Goal: Task Accomplishment & Management: Complete application form

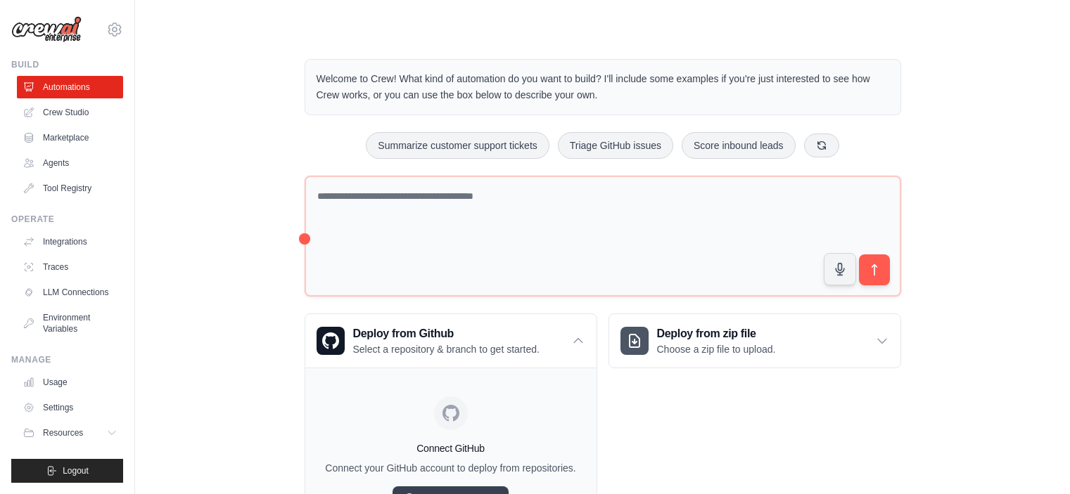
scroll to position [81, 0]
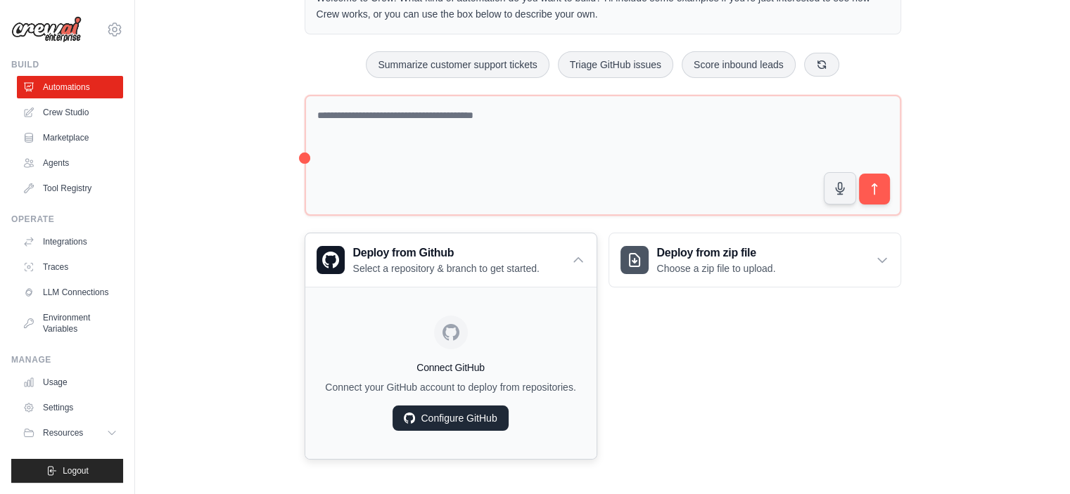
click at [481, 421] on link "Configure GitHub" at bounding box center [449, 418] width 115 height 25
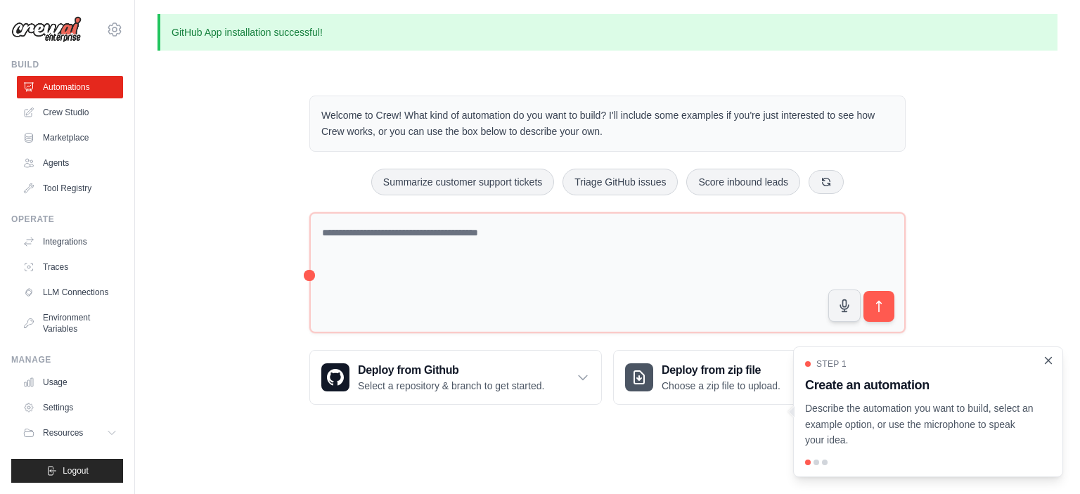
click at [1046, 357] on icon "Close walkthrough" at bounding box center [1048, 360] width 13 height 13
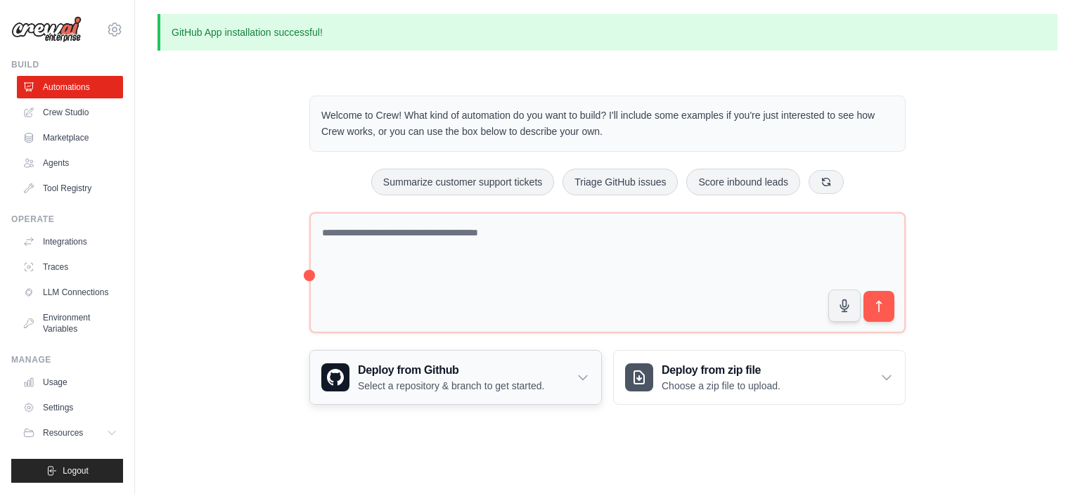
click at [576, 371] on icon at bounding box center [583, 378] width 14 height 14
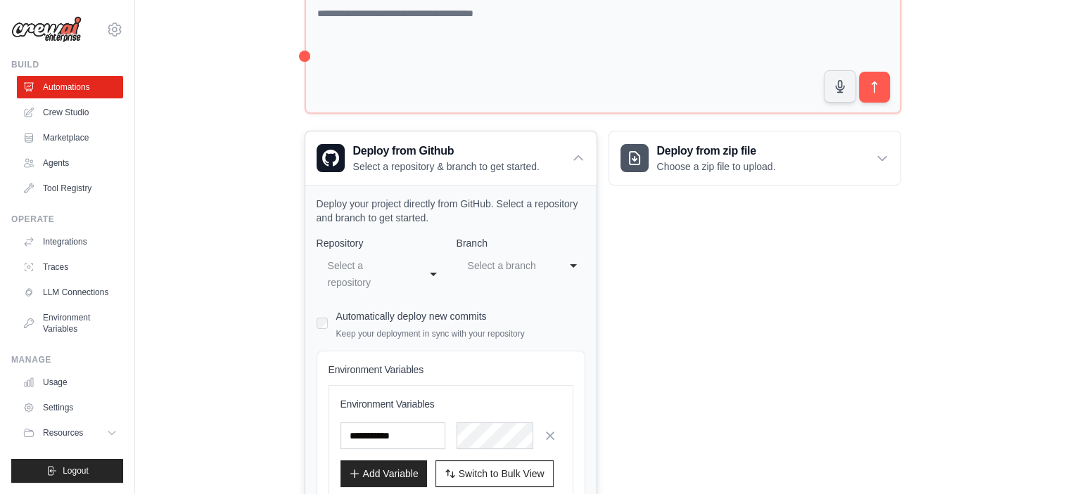
scroll to position [281, 0]
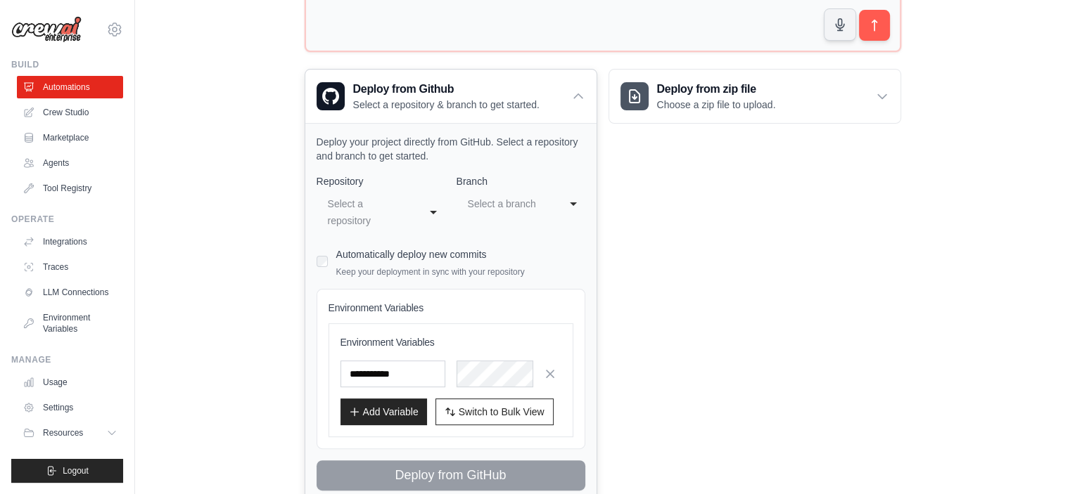
click at [420, 205] on div "**********" at bounding box center [380, 212] width 129 height 42
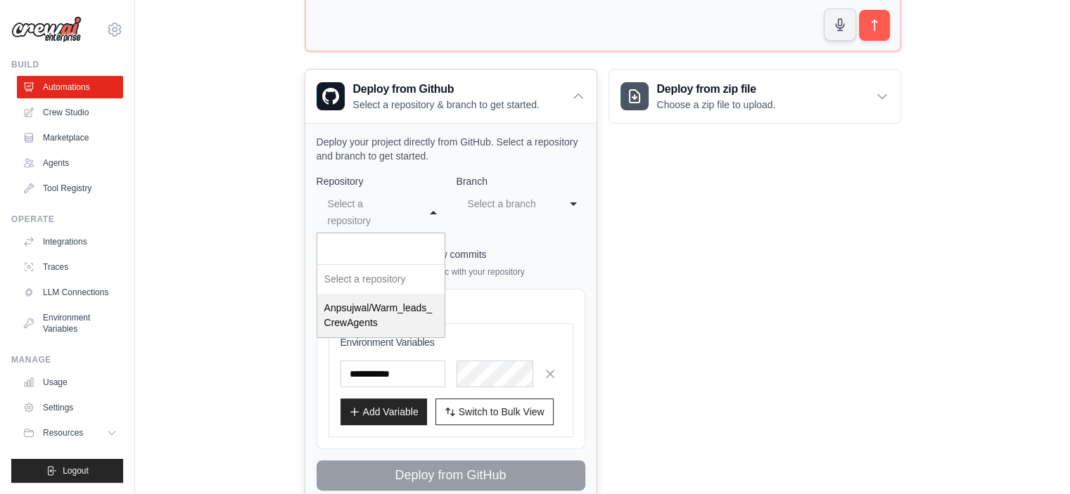
select select "**********"
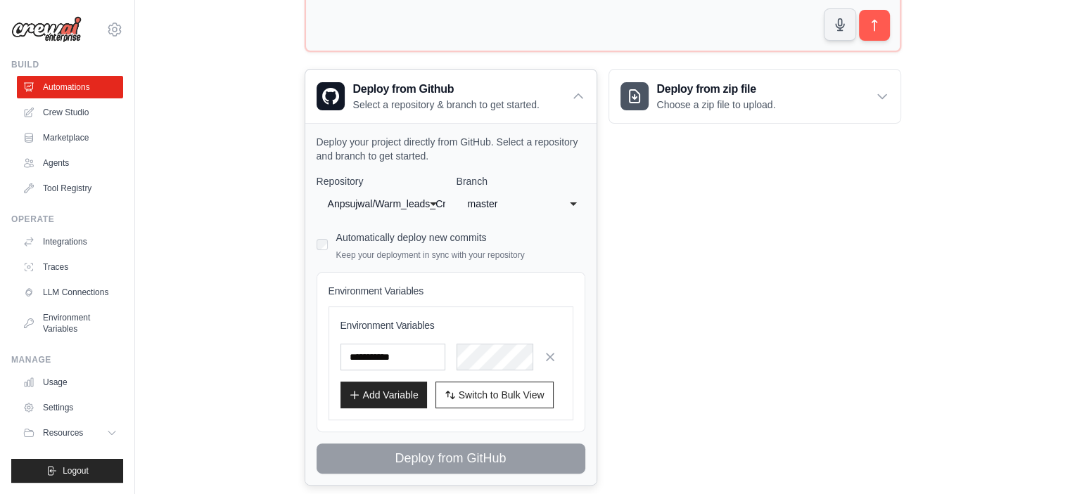
click at [522, 205] on div "master" at bounding box center [507, 203] width 78 height 17
select select "****"
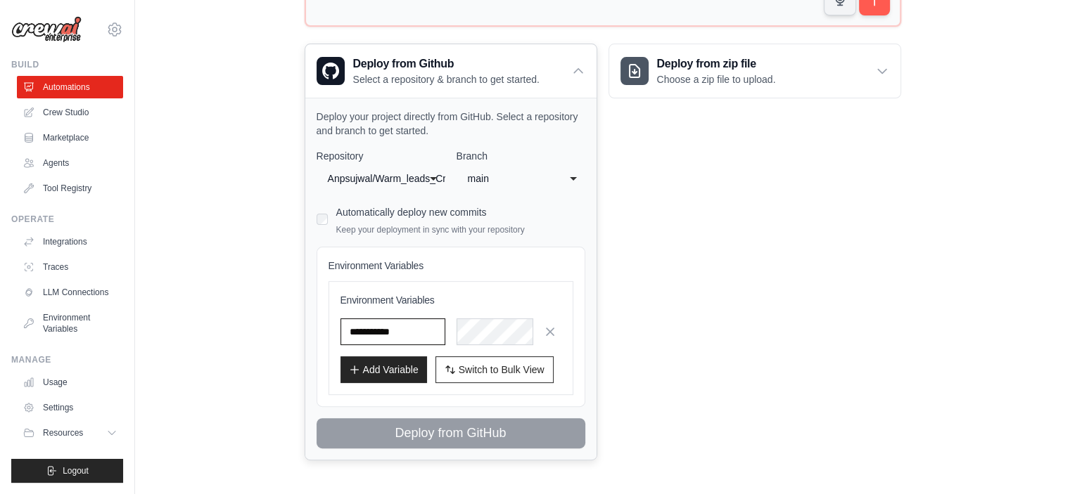
click at [413, 329] on input "text" at bounding box center [392, 332] width 105 height 27
click at [400, 360] on button "Add Variable" at bounding box center [383, 369] width 86 height 27
click at [411, 333] on input "text" at bounding box center [392, 332] width 105 height 27
click at [551, 328] on icon "button" at bounding box center [550, 331] width 14 height 14
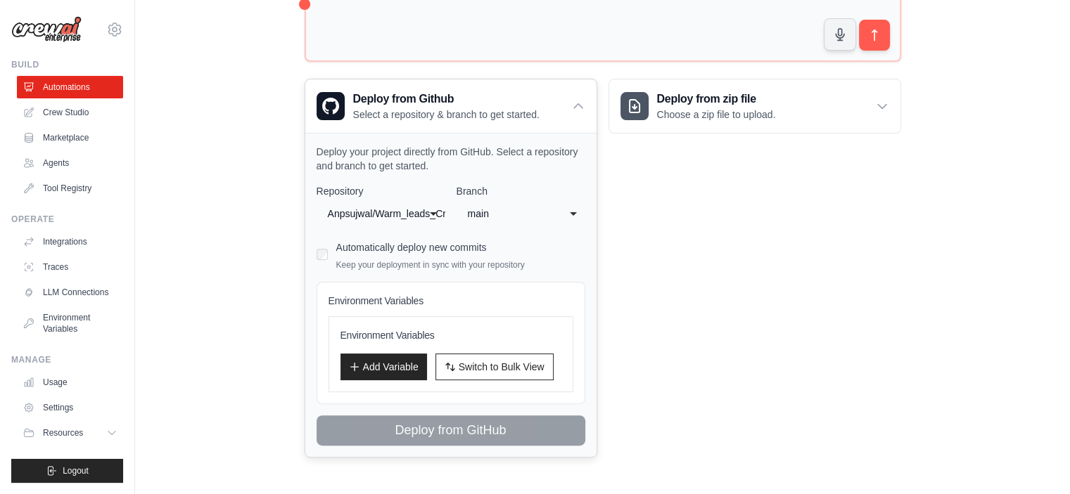
scroll to position [269, 0]
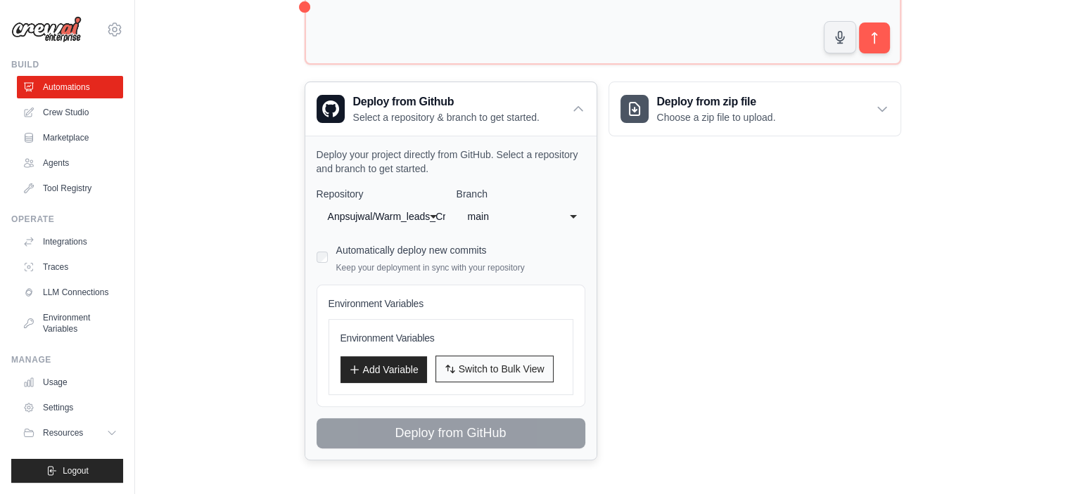
click at [512, 370] on span "Switch to Bulk View" at bounding box center [501, 369] width 86 height 14
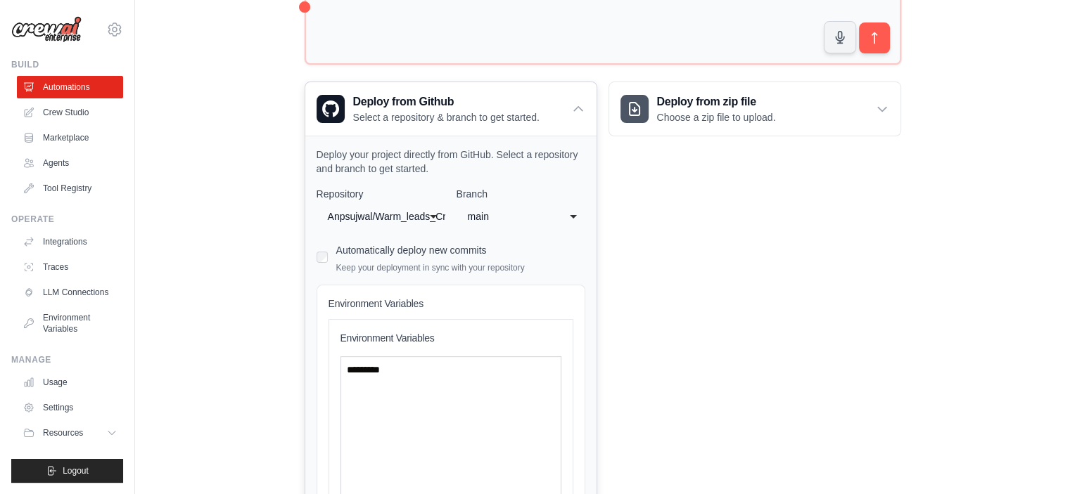
scroll to position [439, 0]
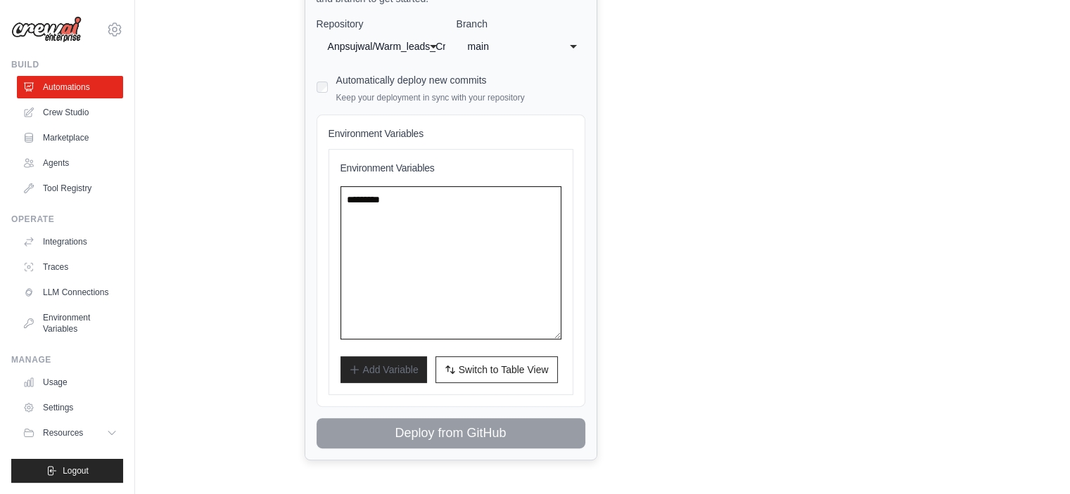
drag, startPoint x: 436, startPoint y: 211, endPoint x: 333, endPoint y: 188, distance: 105.8
click at [333, 188] on div "Environment Variables Add Variable Switch to Bulk View Switch to Table View" at bounding box center [450, 272] width 245 height 246
click at [413, 205] on textarea at bounding box center [450, 262] width 221 height 153
click at [432, 199] on textarea at bounding box center [450, 262] width 221 height 153
paste textarea "**********"
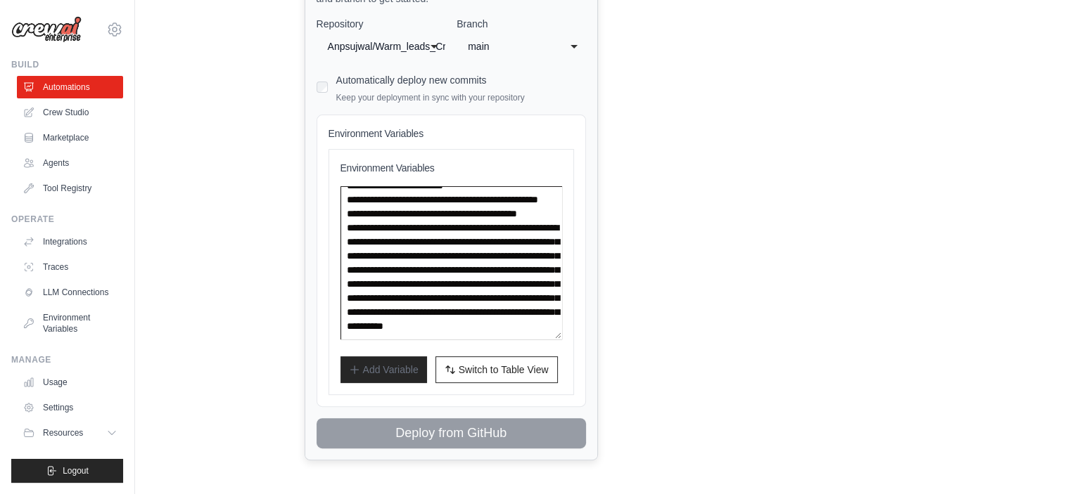
scroll to position [169, 0]
type textarea "**********"
click at [516, 369] on span "Switch to Table View" at bounding box center [503, 369] width 90 height 14
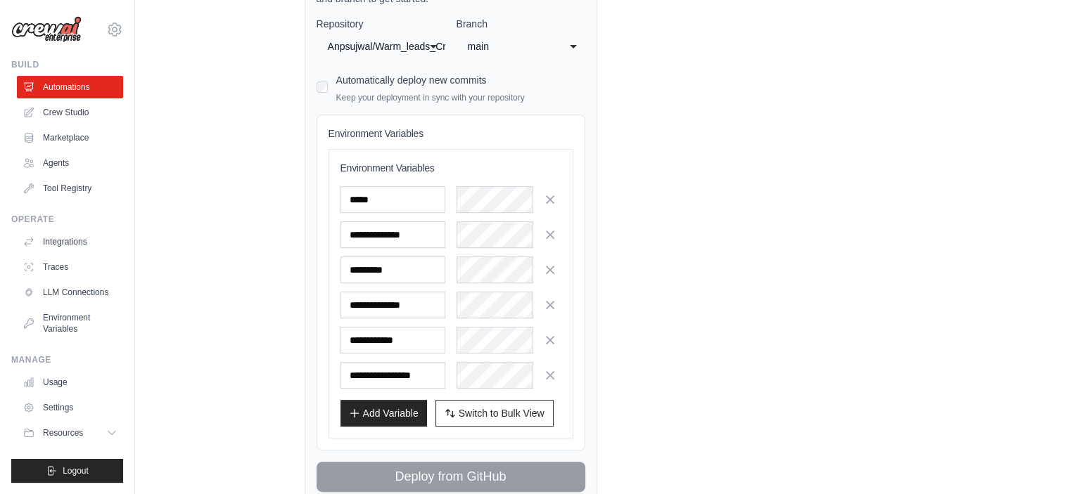
scroll to position [481, 0]
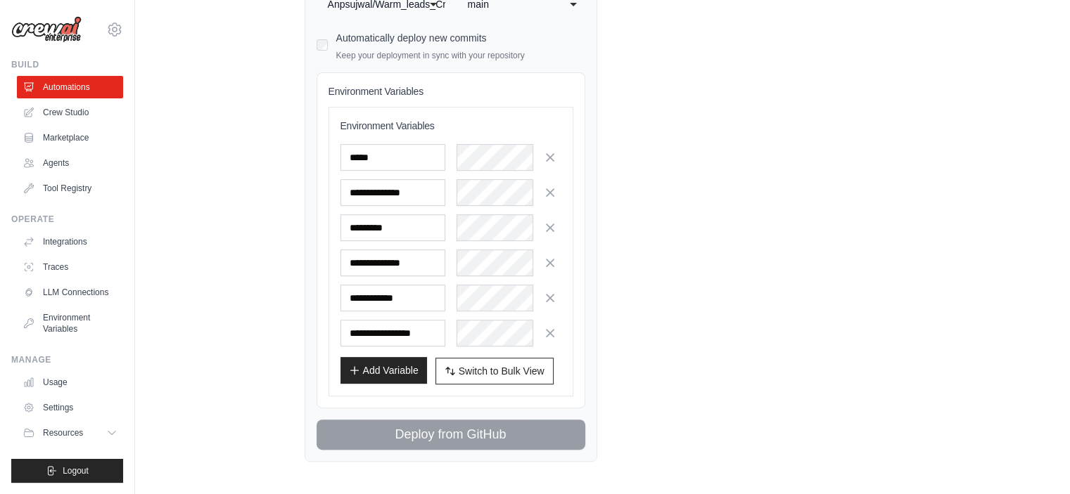
click at [396, 368] on button "Add Variable" at bounding box center [383, 370] width 86 height 27
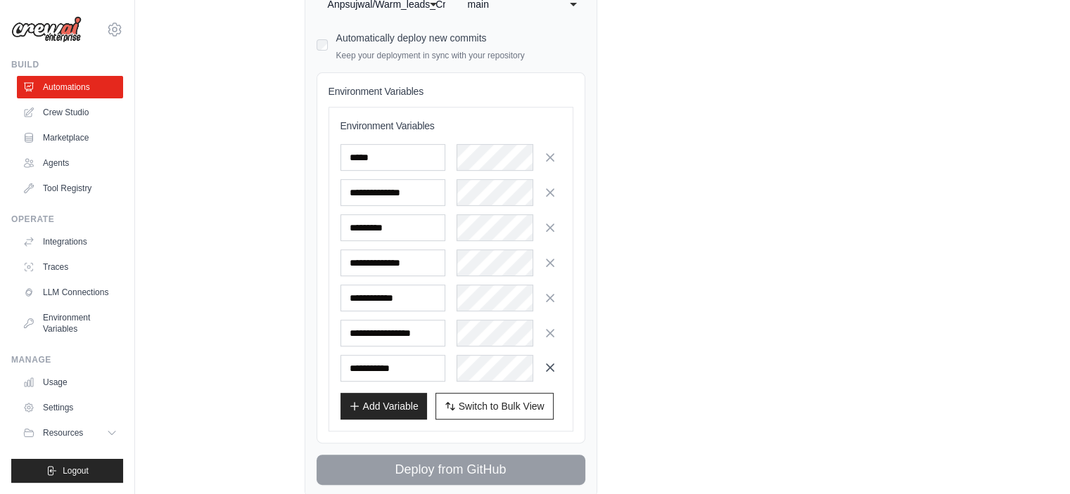
click at [544, 371] on button "button" at bounding box center [550, 368] width 23 height 23
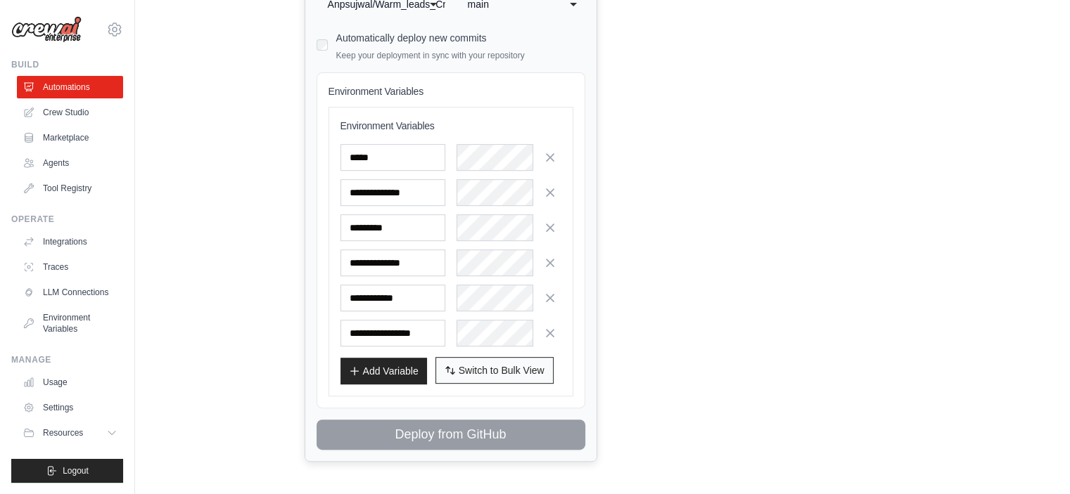
click at [492, 364] on span "Switch to Bulk View" at bounding box center [501, 371] width 86 height 14
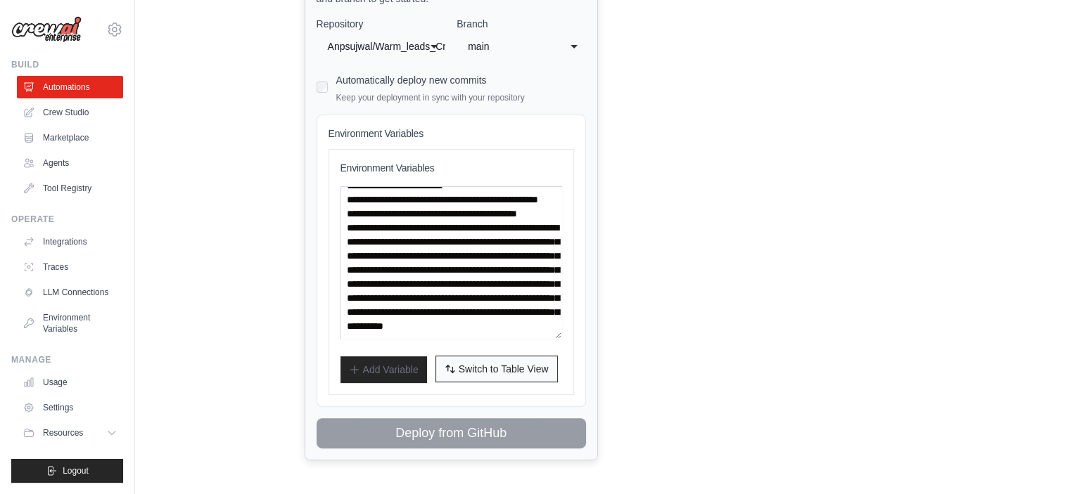
click at [490, 365] on span "Switch to Table View" at bounding box center [503, 369] width 90 height 14
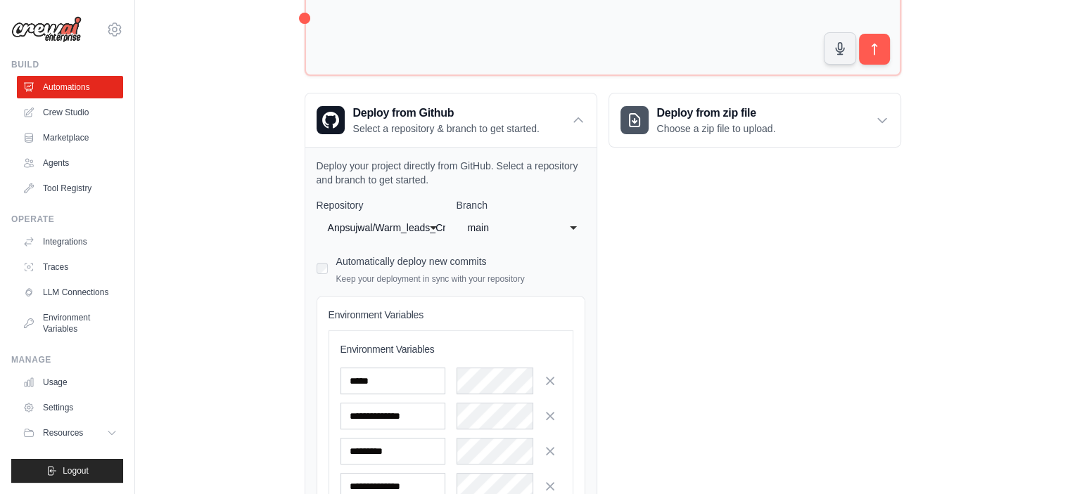
scroll to position [200, 0]
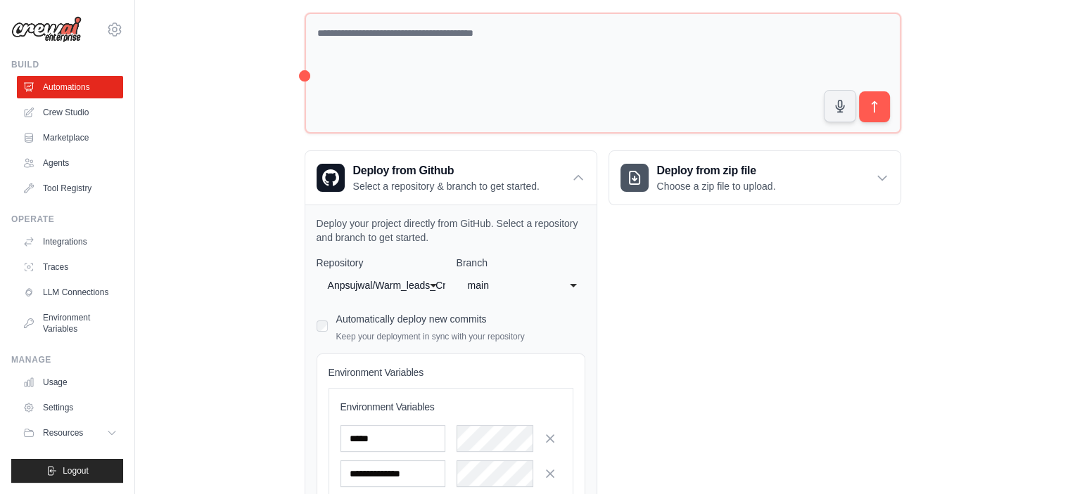
click at [571, 290] on div "****** **** main" at bounding box center [520, 285] width 129 height 25
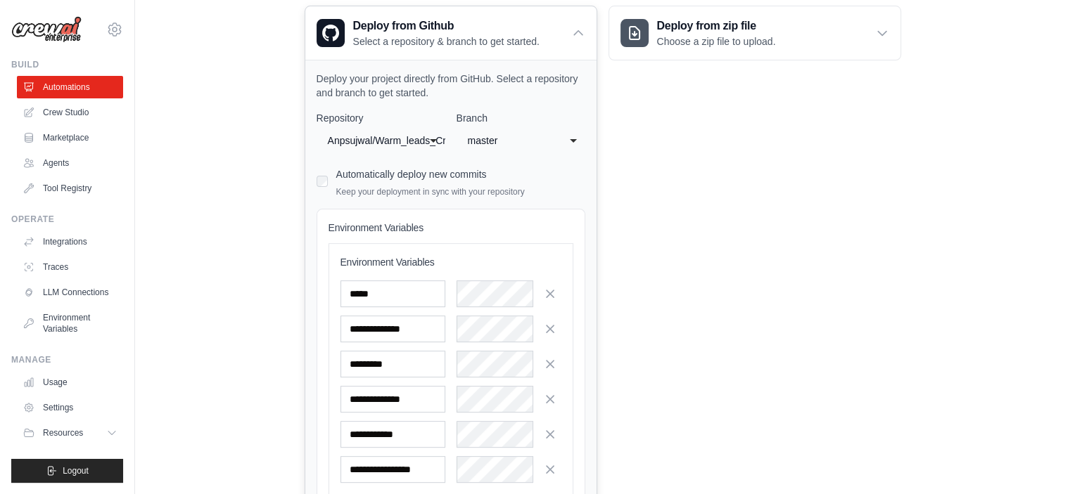
scroll to position [293, 0]
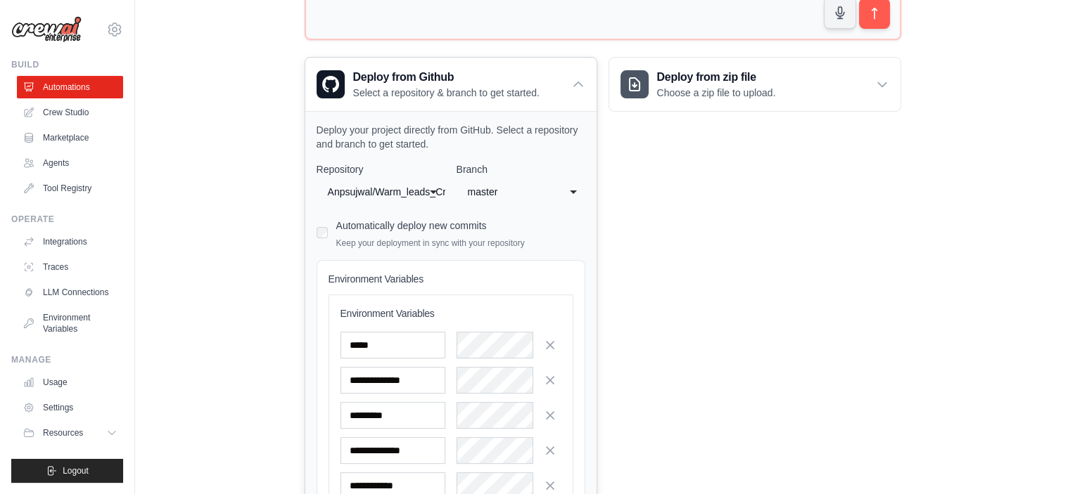
click at [539, 190] on div "master" at bounding box center [507, 192] width 78 height 17
select select "****"
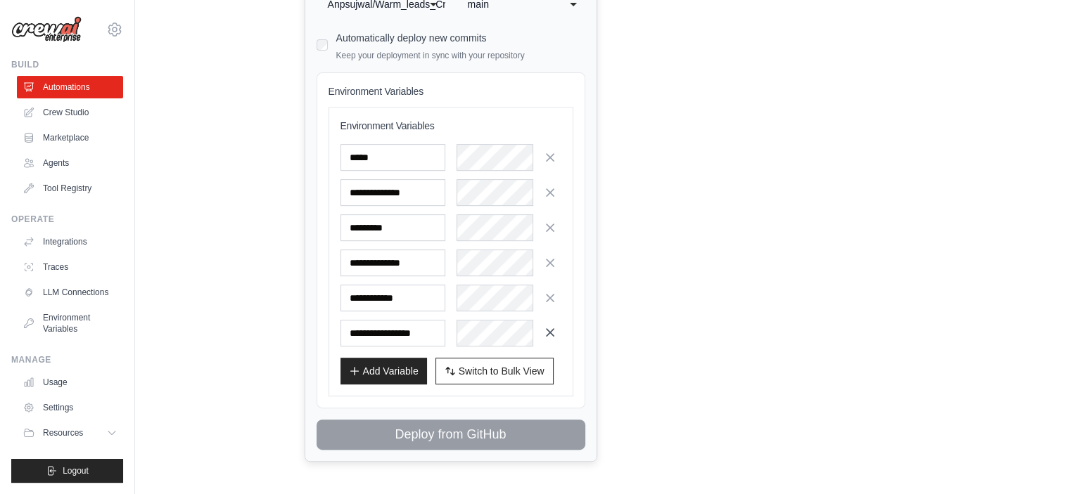
click at [554, 328] on icon "button" at bounding box center [550, 333] width 14 height 14
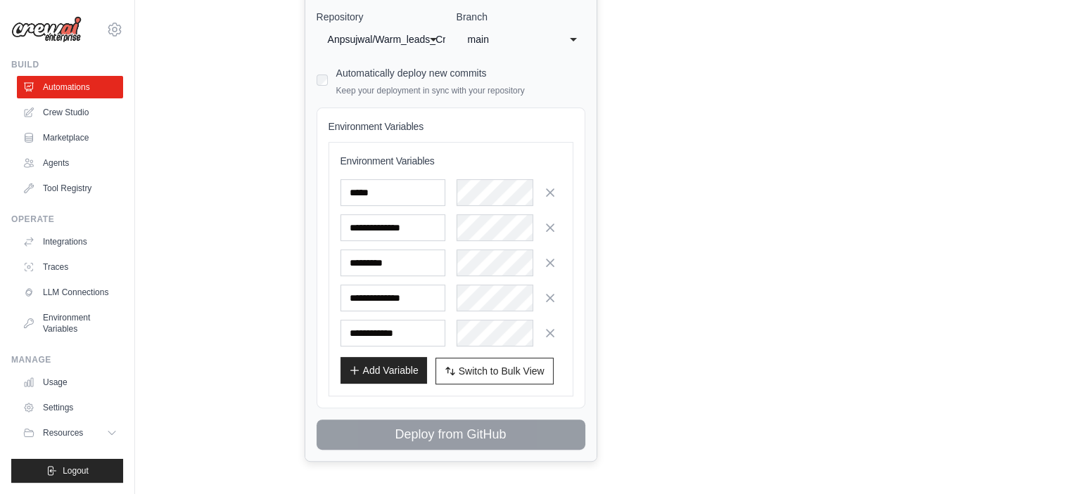
click at [406, 357] on button "Add Variable" at bounding box center [383, 370] width 86 height 27
click at [392, 361] on button "Add Variable" at bounding box center [383, 370] width 86 height 27
click at [552, 193] on icon "button" at bounding box center [549, 191] width 7 height 7
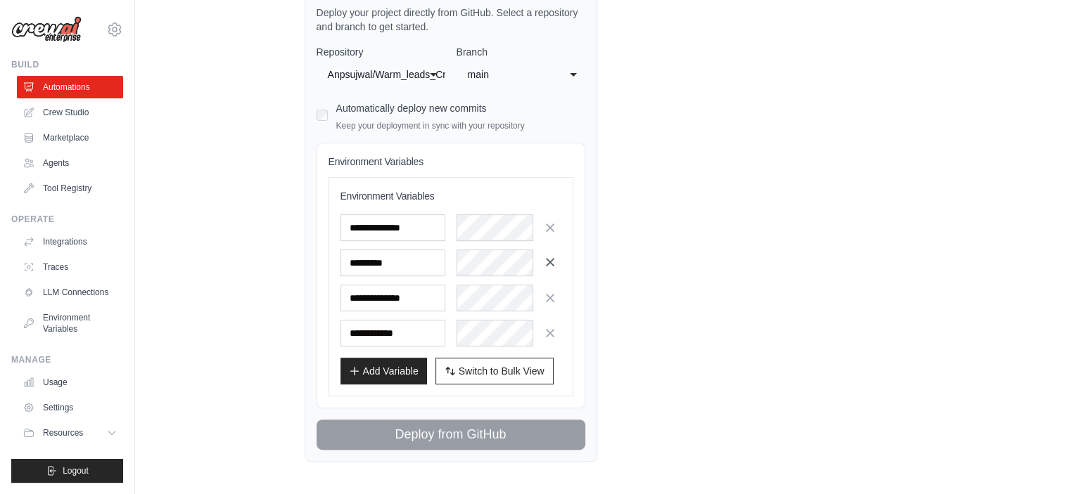
click at [547, 258] on icon "button" at bounding box center [550, 262] width 14 height 14
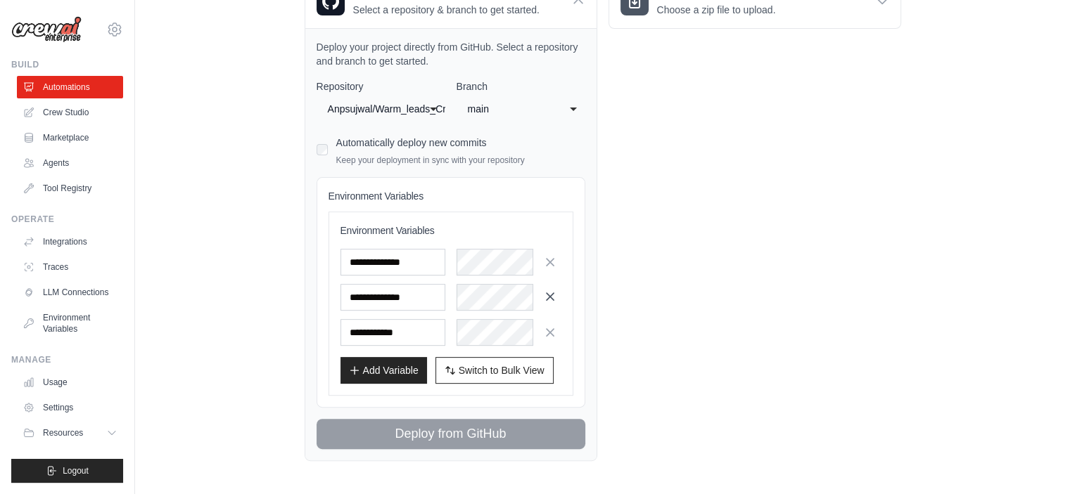
click at [548, 293] on icon "button" at bounding box center [550, 297] width 14 height 14
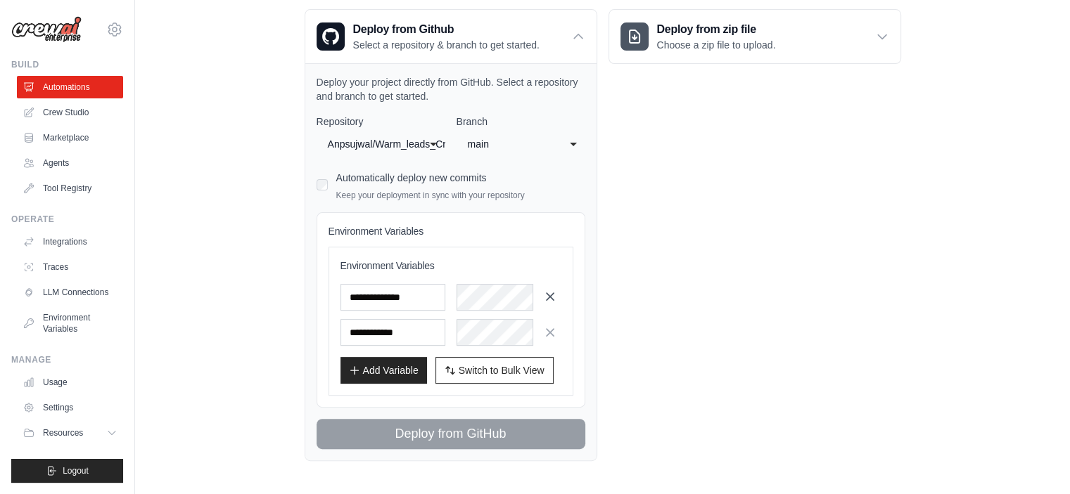
click at [548, 326] on icon "button" at bounding box center [550, 333] width 14 height 14
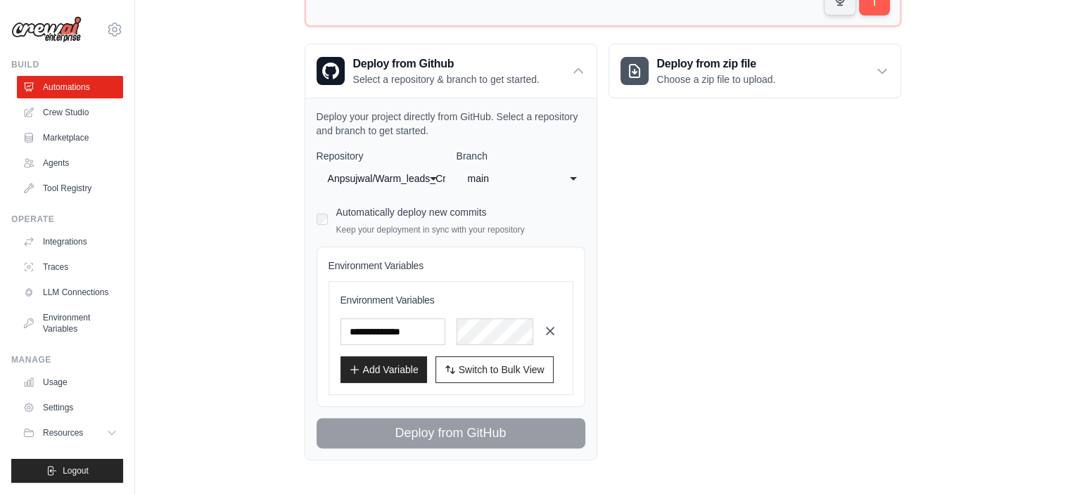
click at [548, 330] on icon "button" at bounding box center [549, 331] width 7 height 7
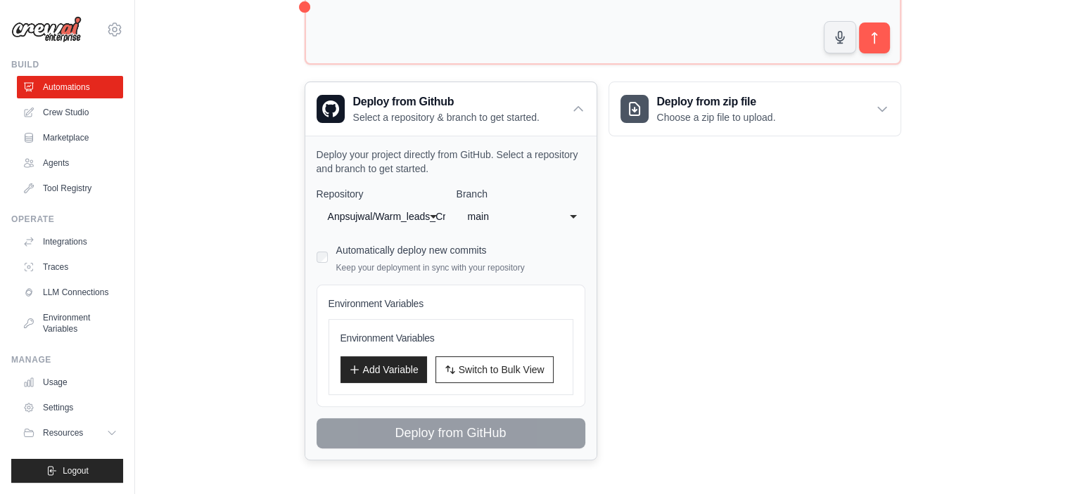
click at [468, 288] on div "Environment Variables Environment Variables Add Variable Switch to Bulk View Sw…" at bounding box center [450, 346] width 269 height 122
click at [487, 365] on span "Switch to Bulk View" at bounding box center [501, 369] width 86 height 14
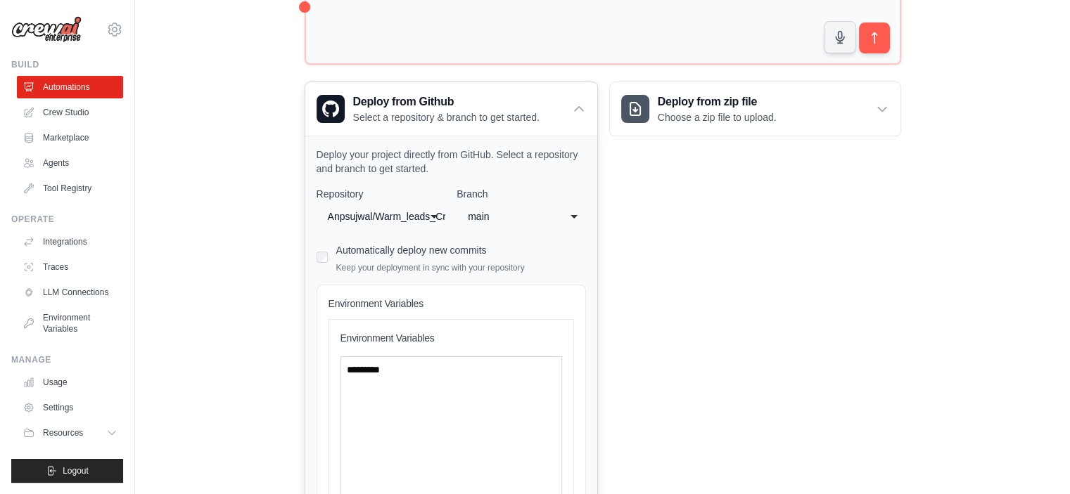
click at [318, 249] on div "Automatically deploy new commits Keep your deployment in sync with your reposit…" at bounding box center [450, 256] width 269 height 33
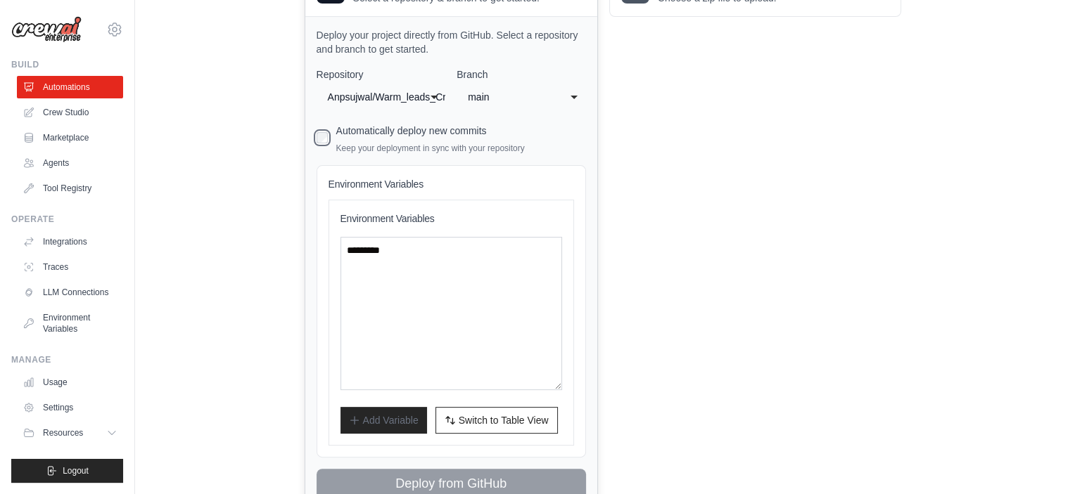
scroll to position [439, 0]
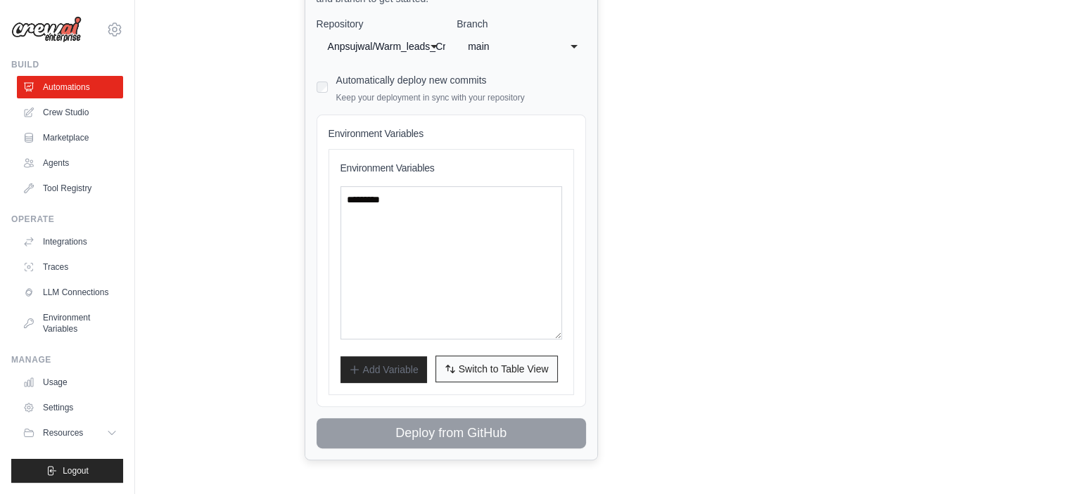
click at [489, 371] on span "Switch to Table View" at bounding box center [503, 369] width 90 height 14
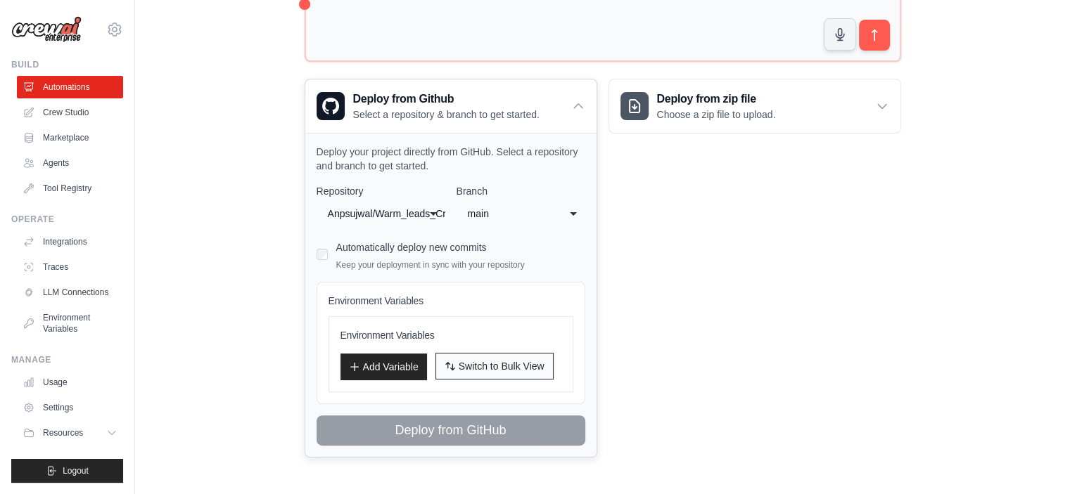
scroll to position [269, 0]
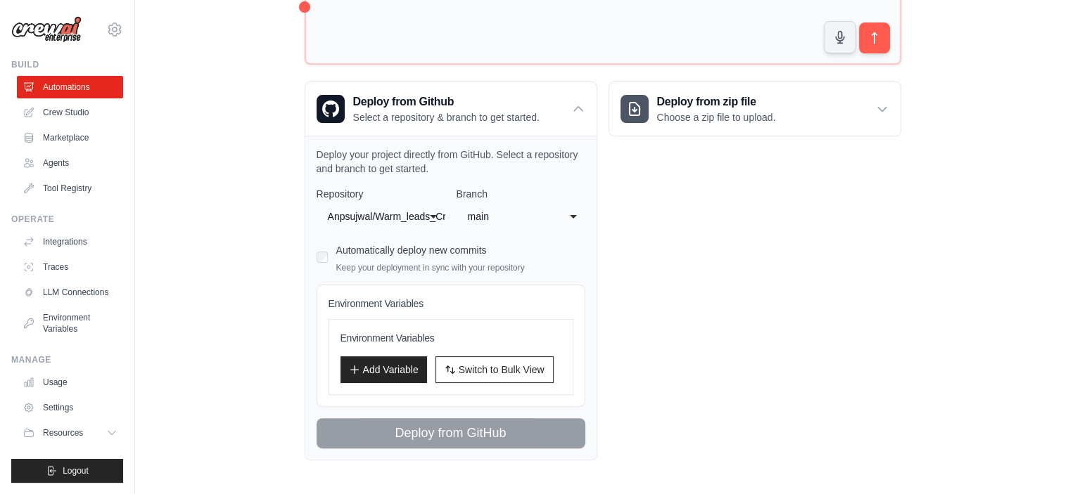
click at [693, 277] on div "Deploy from zip file Choose a zip file to upload. Upload a ZIP file containing …" at bounding box center [754, 271] width 293 height 379
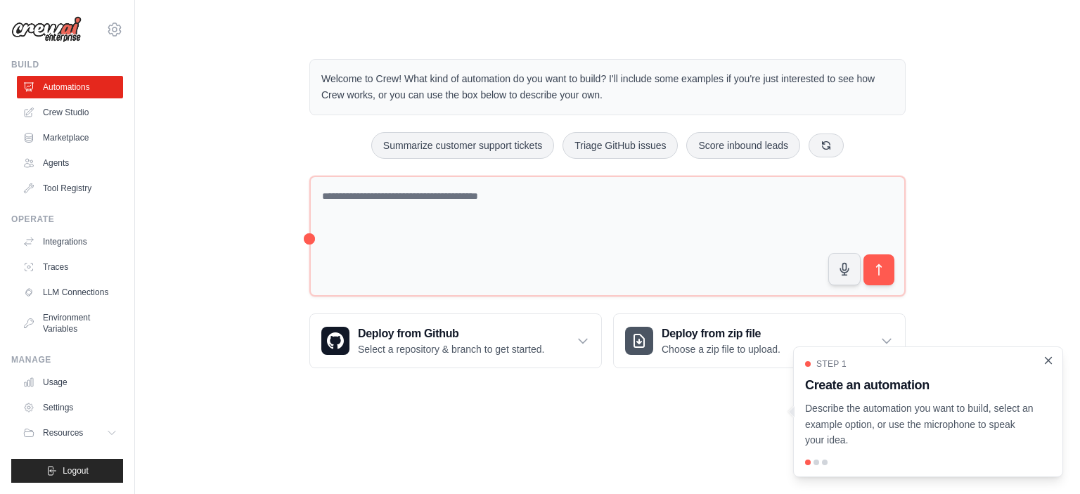
click at [1047, 361] on icon "Close walkthrough" at bounding box center [1048, 360] width 13 height 13
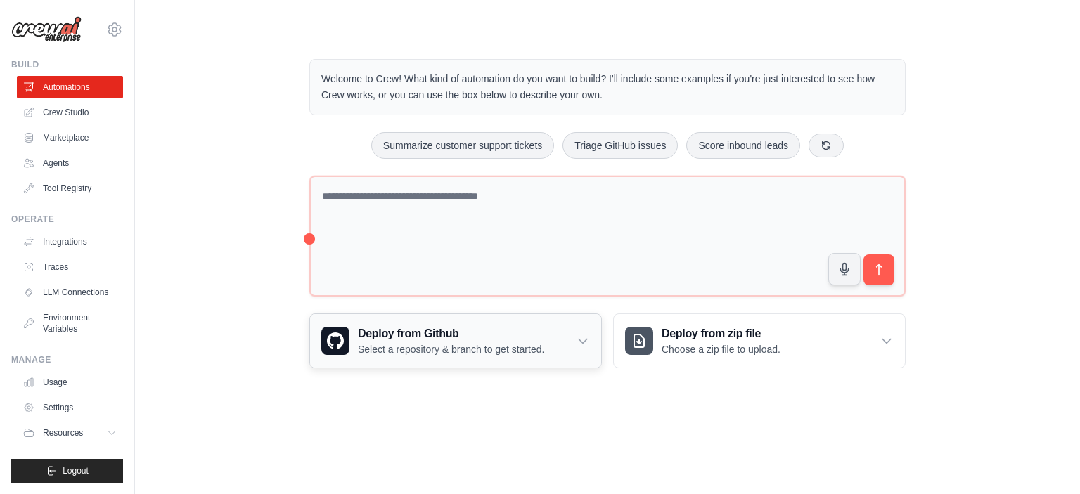
click at [582, 336] on icon at bounding box center [583, 341] width 14 height 14
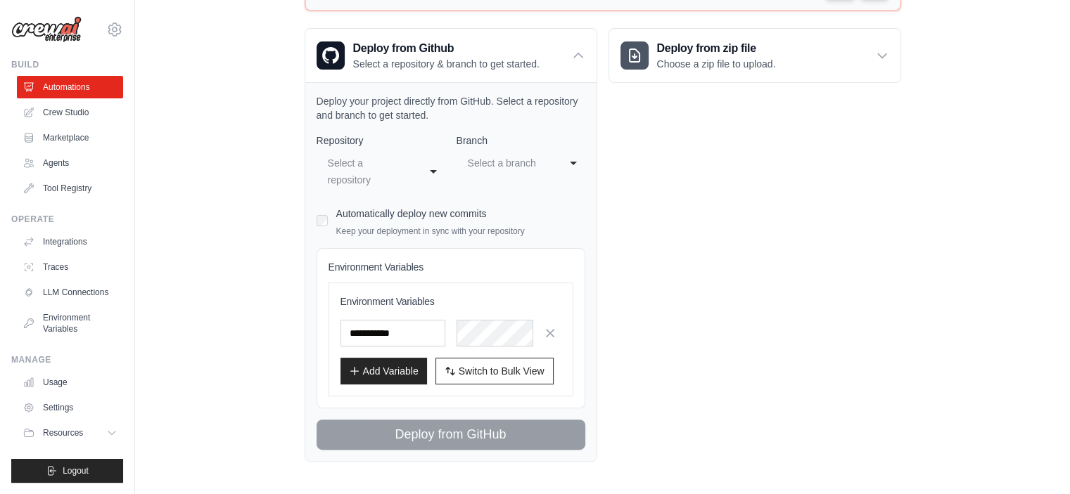
scroll to position [287, 0]
click at [392, 160] on div "Select a repository" at bounding box center [367, 170] width 78 height 34
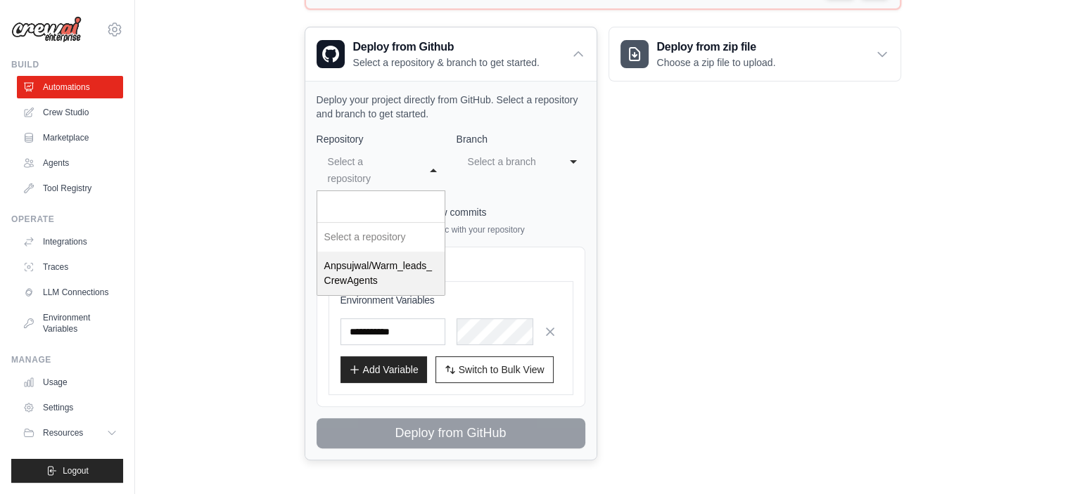
select select "**********"
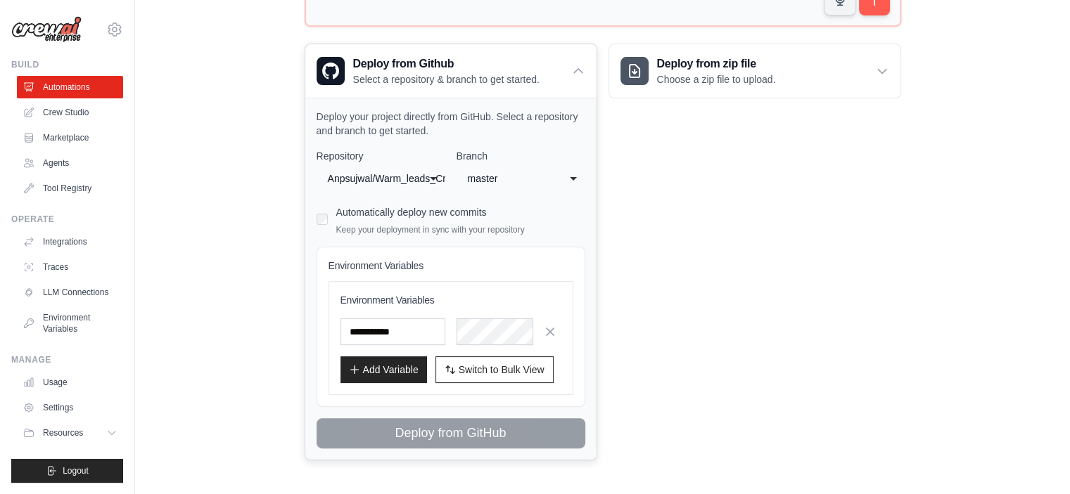
click at [525, 176] on div "master" at bounding box center [507, 178] width 78 height 17
select select "****"
click at [423, 336] on input "text" at bounding box center [392, 332] width 105 height 27
click at [404, 323] on input "text" at bounding box center [392, 332] width 105 height 27
paste input "**********"
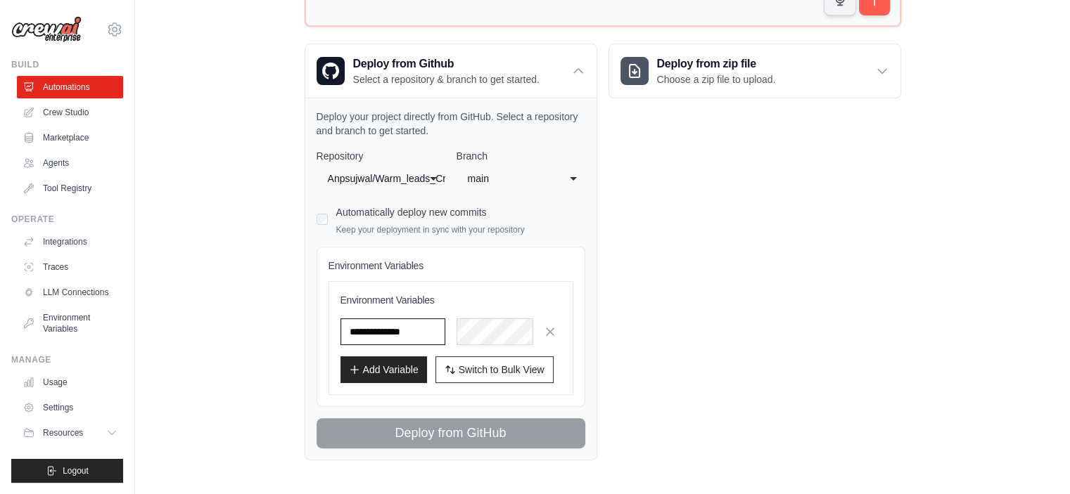
type input "**********"
click at [591, 344] on div "**********" at bounding box center [450, 279] width 291 height 362
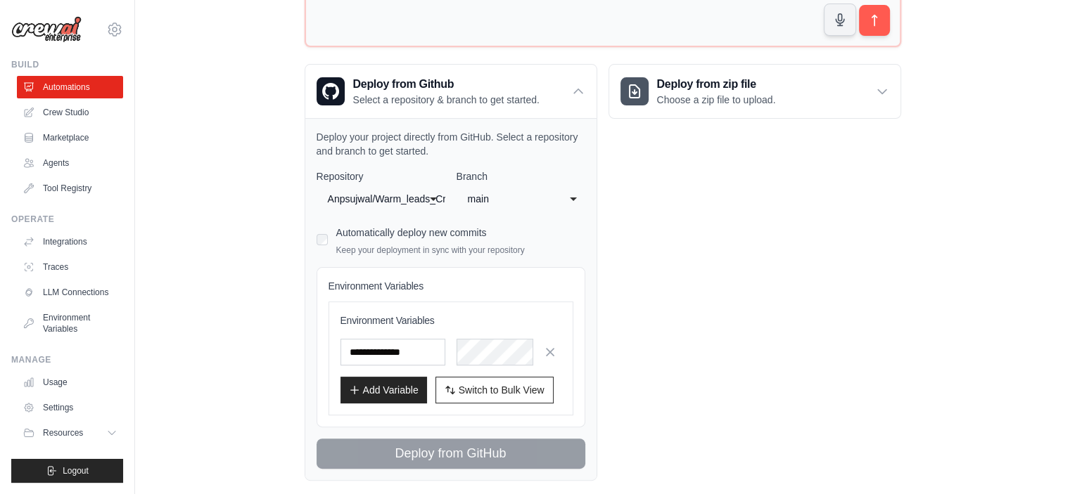
scroll to position [270, 0]
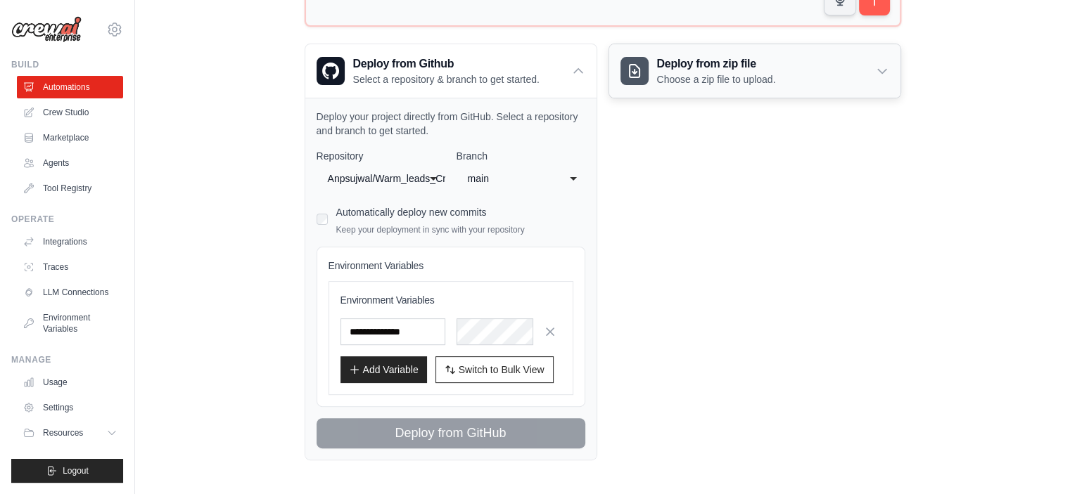
click at [881, 61] on div "Deploy from zip file Choose a zip file to upload." at bounding box center [754, 70] width 291 height 53
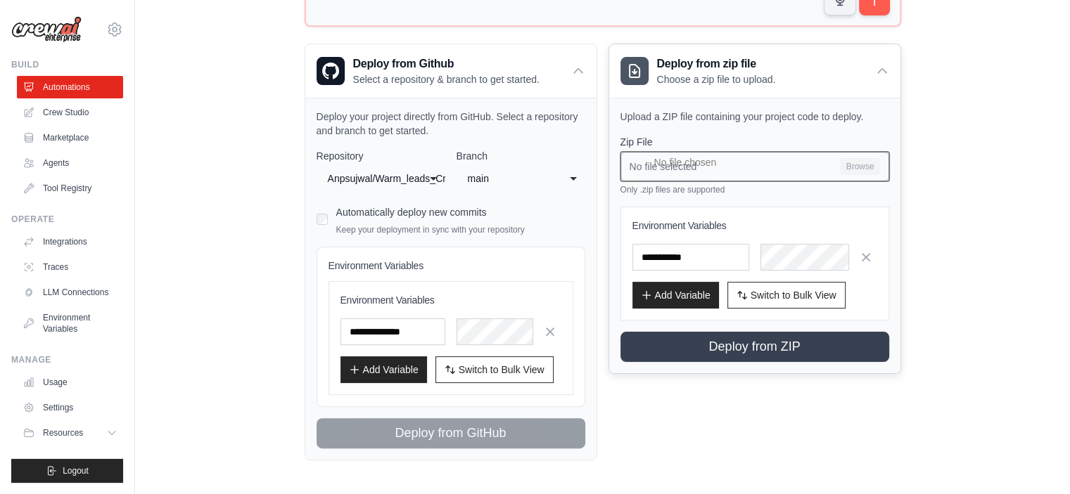
click at [701, 152] on input "No file selected Browse" at bounding box center [754, 167] width 269 height 30
click at [868, 261] on icon "button" at bounding box center [866, 257] width 14 height 14
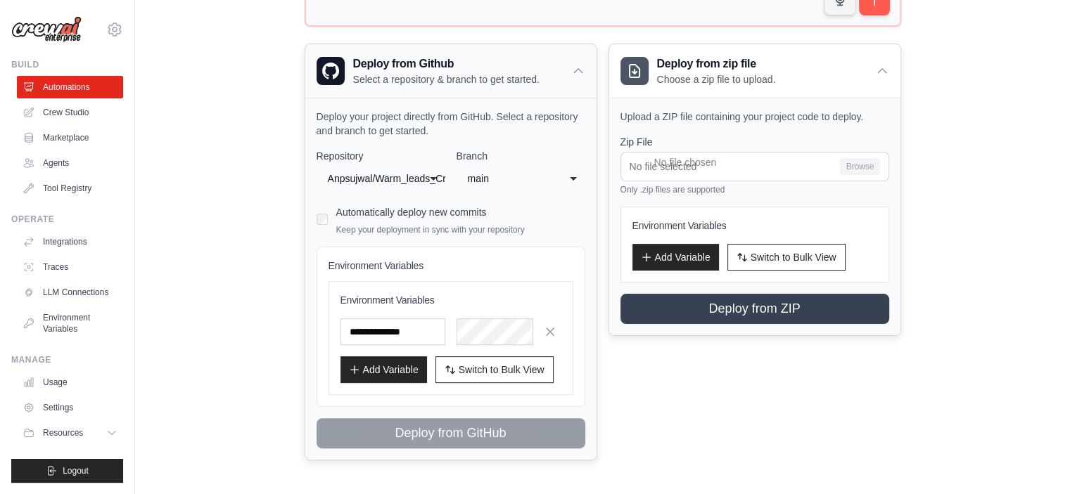
click at [580, 66] on icon at bounding box center [578, 71] width 14 height 14
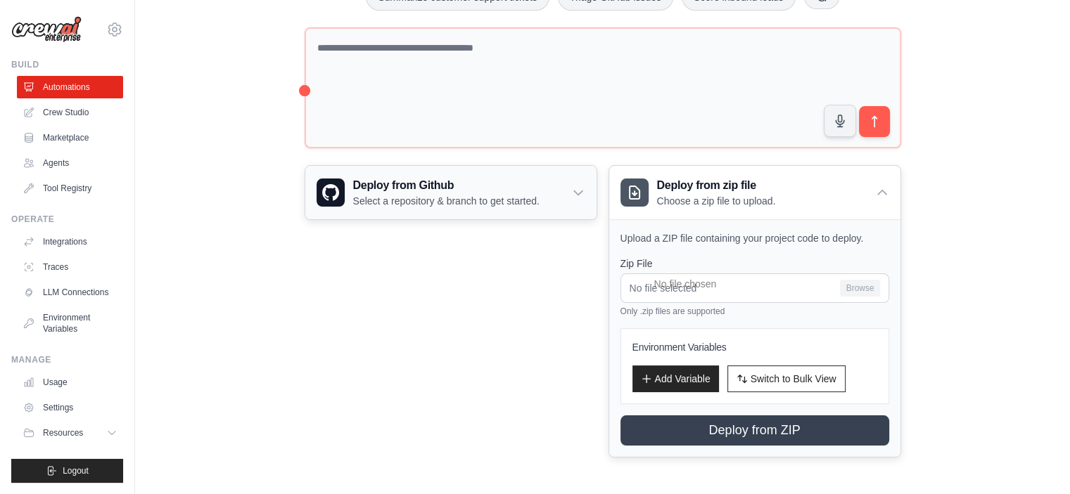
scroll to position [146, 0]
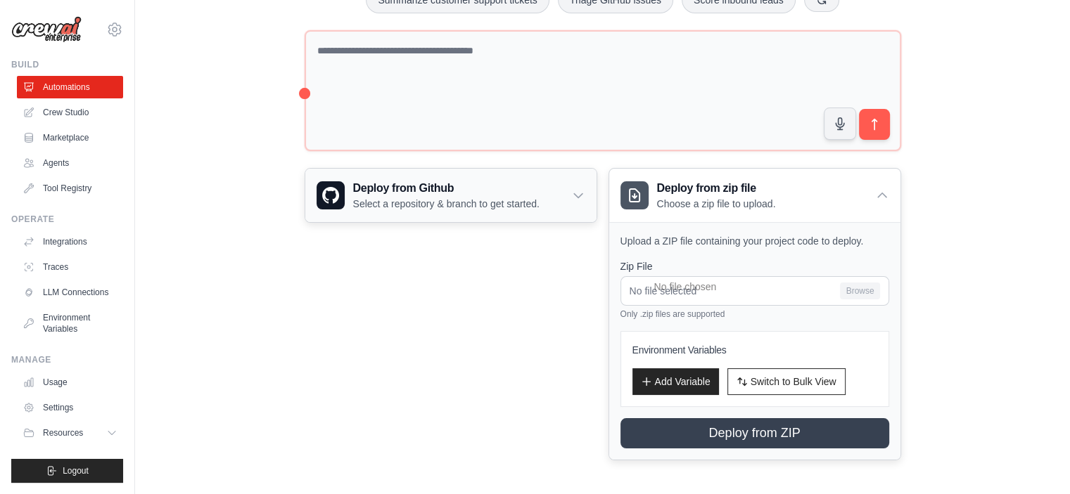
click at [573, 196] on icon at bounding box center [578, 195] width 14 height 14
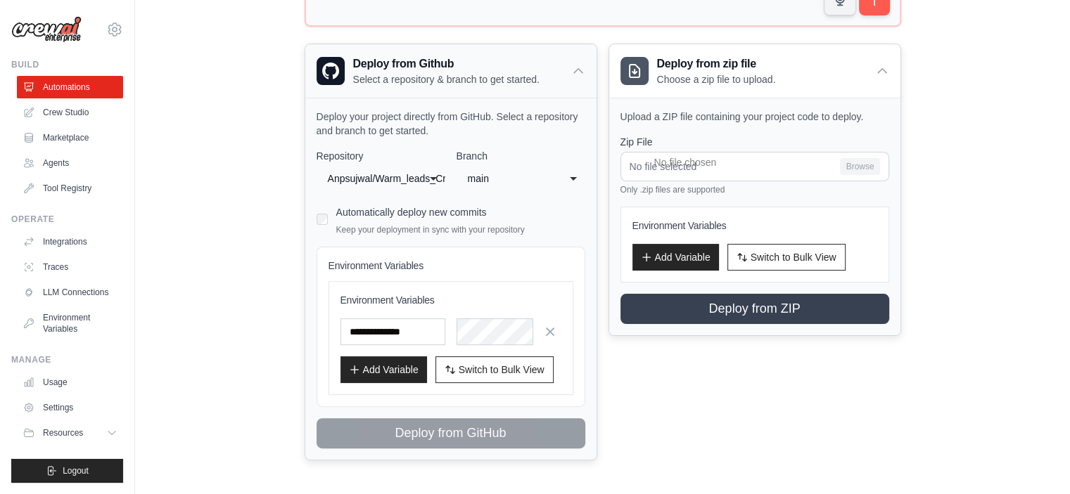
click at [585, 74] on div "Deploy from Github Select a repository & branch to get started." at bounding box center [450, 70] width 291 height 53
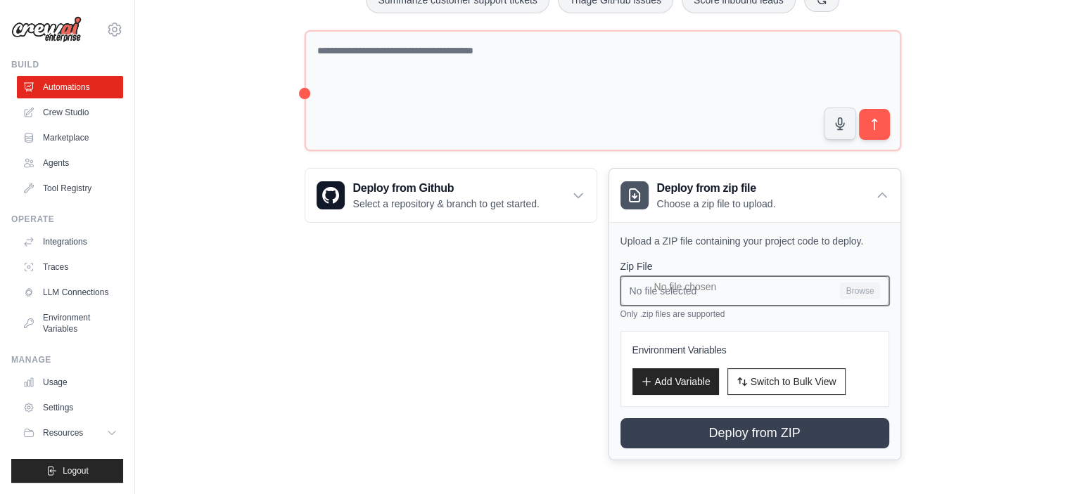
click at [711, 283] on input "No file selected Browse" at bounding box center [754, 291] width 269 height 30
type input "**********"
drag, startPoint x: 808, startPoint y: 288, endPoint x: 661, endPoint y: 288, distance: 147.0
click at [661, 288] on input "archive (19).zip Browse" at bounding box center [754, 291] width 269 height 30
click at [861, 283] on input "No file selected Browse" at bounding box center [754, 291] width 269 height 30
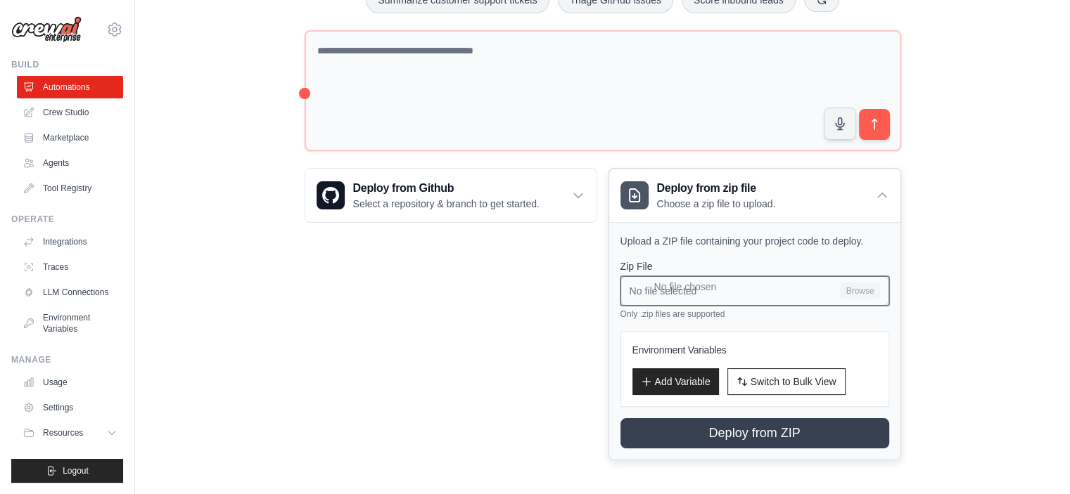
type input "**********"
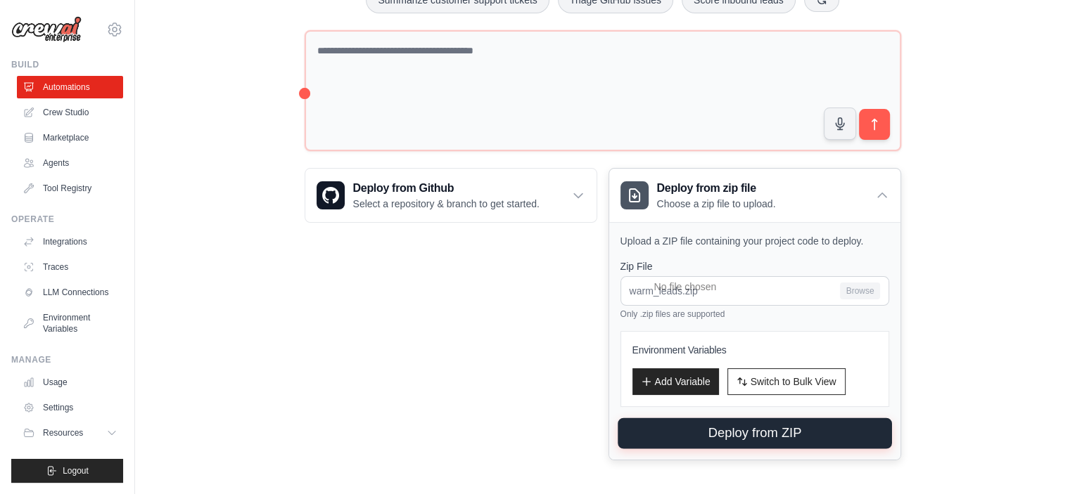
click at [745, 430] on button "Deploy from ZIP" at bounding box center [754, 433] width 274 height 31
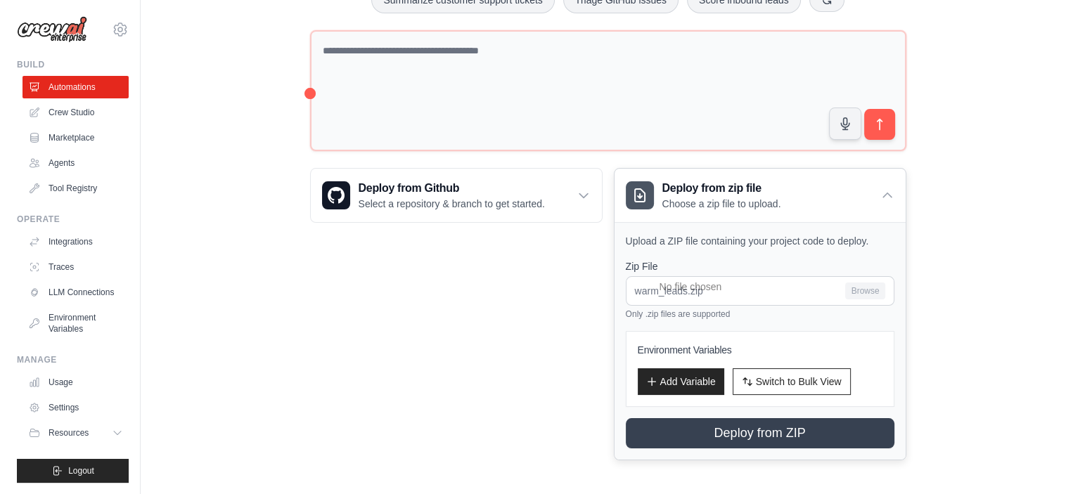
scroll to position [0, 0]
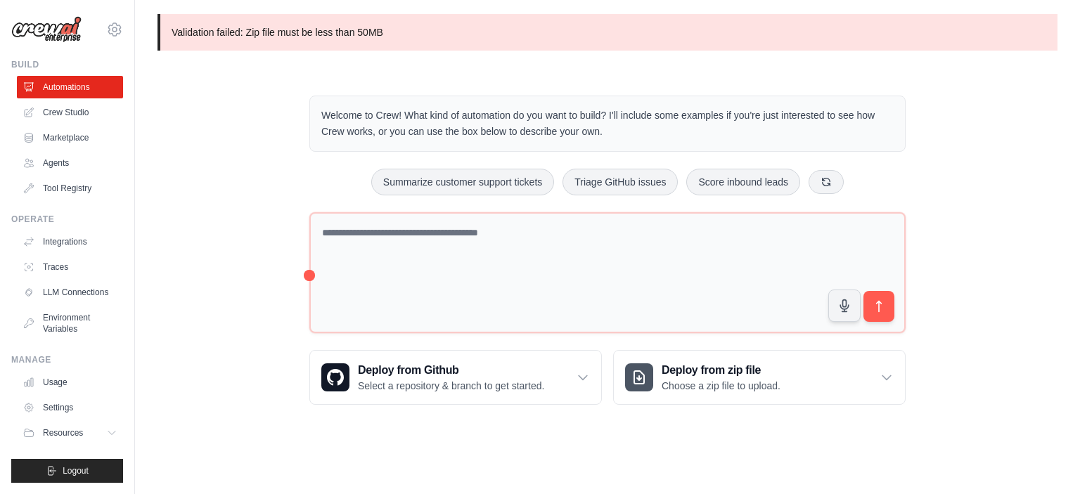
click at [948, 245] on div "Welcome to Crew! What kind of automation do you want to build? I'll include som…" at bounding box center [608, 250] width 900 height 354
